Goal: Task Accomplishment & Management: Use online tool/utility

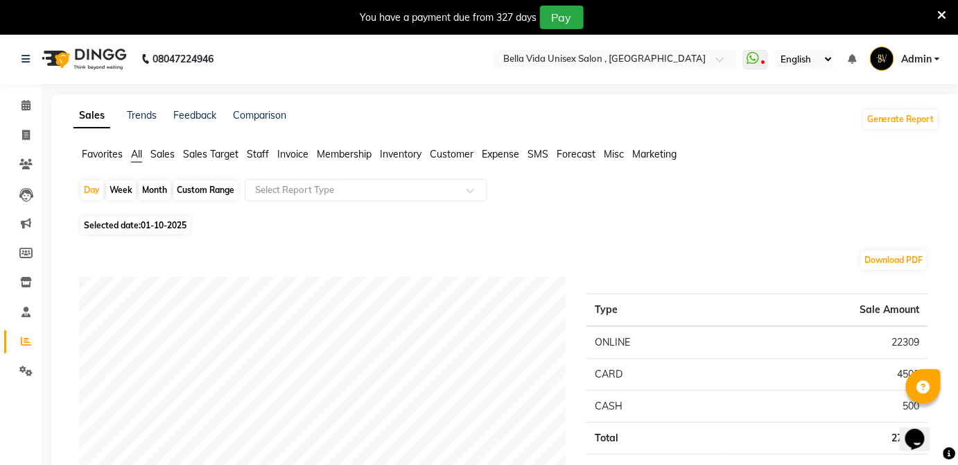
click at [139, 158] on span "All" at bounding box center [136, 154] width 11 height 12
click at [27, 128] on span at bounding box center [26, 136] width 24 height 16
select select "5207"
select select "service"
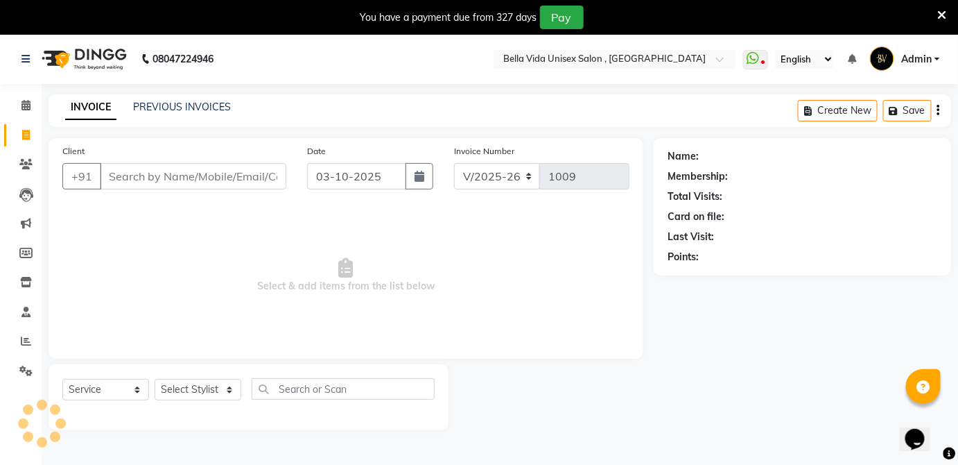
scroll to position [33, 0]
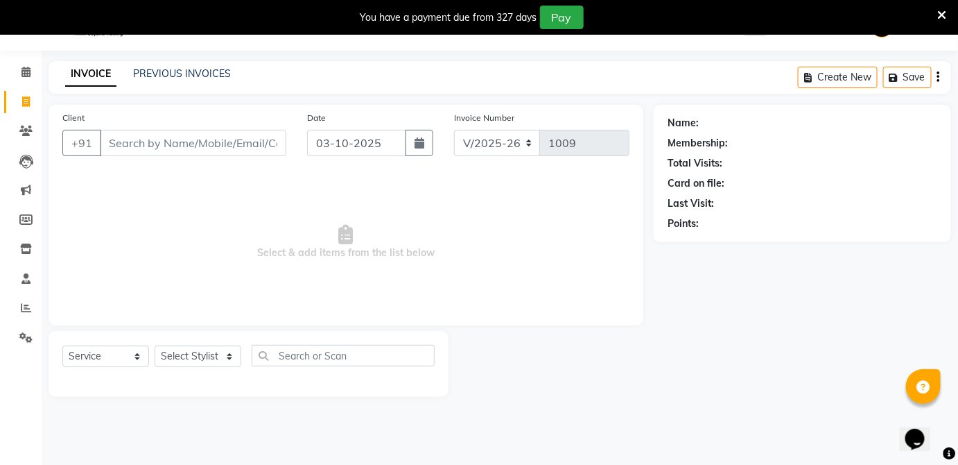
drag, startPoint x: 194, startPoint y: 151, endPoint x: 201, endPoint y: 150, distance: 7.1
click at [201, 150] on input "Client" at bounding box center [193, 143] width 187 height 26
click at [202, 140] on input "Client" at bounding box center [193, 143] width 187 height 26
click at [1, 119] on li "Clients" at bounding box center [21, 131] width 42 height 30
